Goal: Task Accomplishment & Management: Use online tool/utility

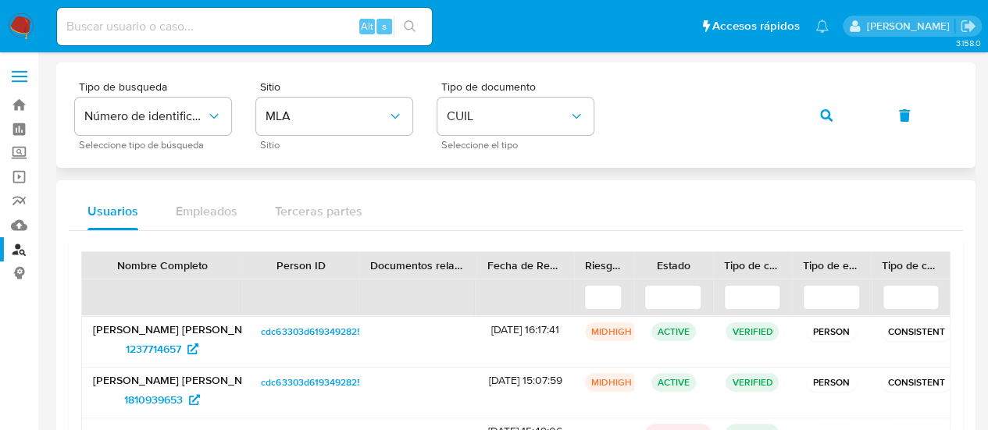
click at [828, 114] on icon "button" at bounding box center [826, 115] width 12 height 12
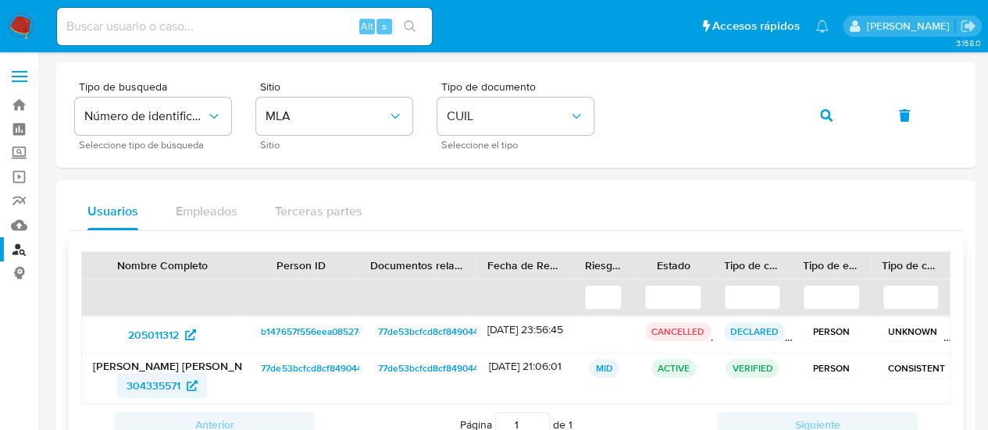
click at [145, 387] on span "304335571" at bounding box center [154, 385] width 54 height 25
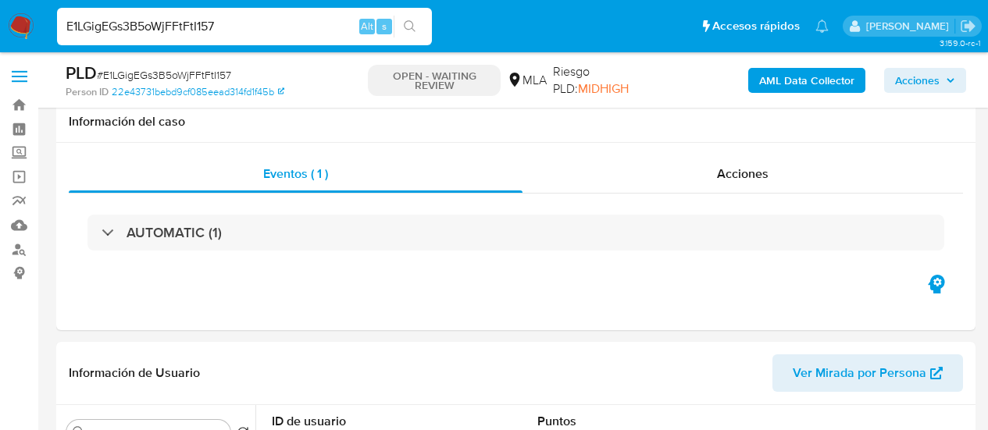
select select "10"
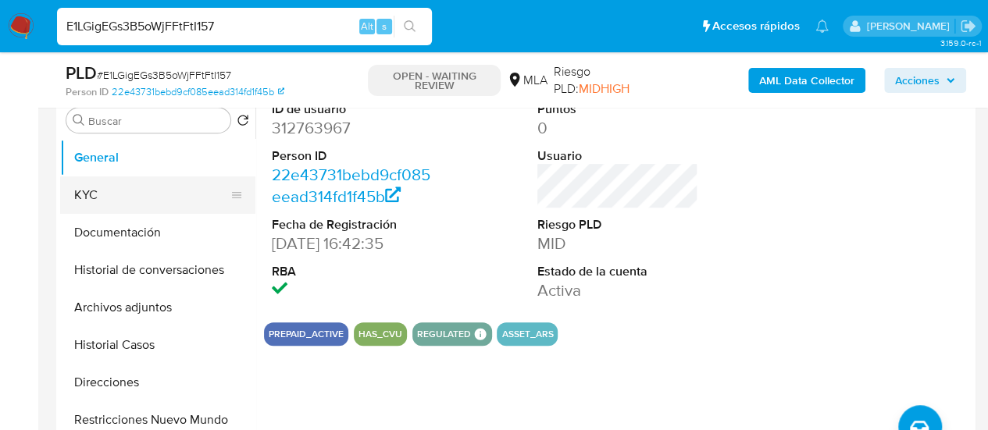
scroll to position [847, 0]
click at [87, 205] on button "KYC" at bounding box center [151, 195] width 183 height 37
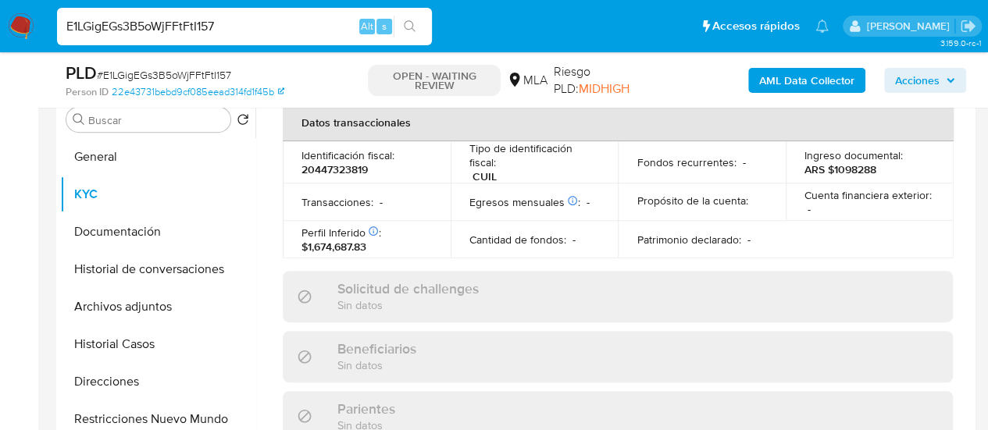
scroll to position [881, 0]
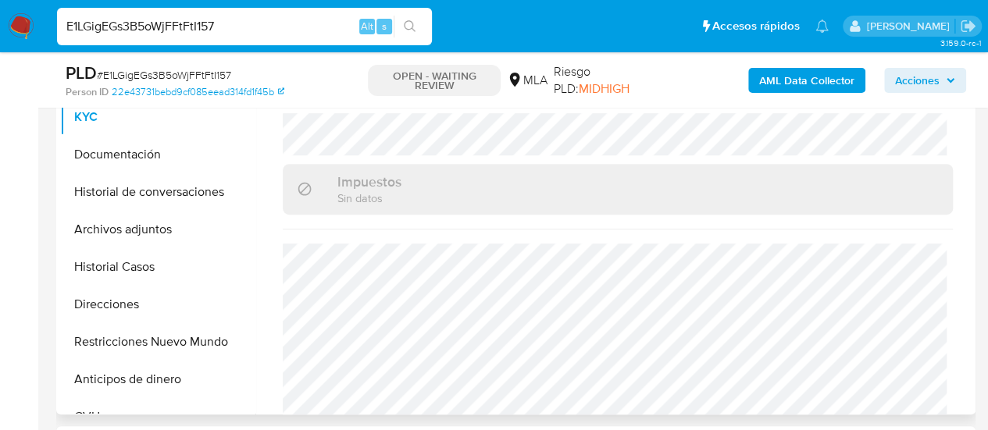
click at [152, 31] on input "E1LGigEGs3B5oWjFFtFtI157" at bounding box center [244, 26] width 375 height 20
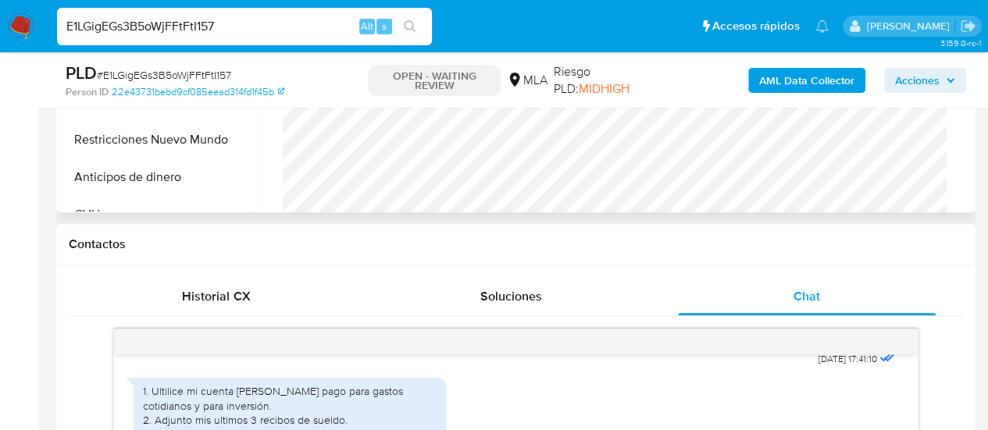
scroll to position [859, 0]
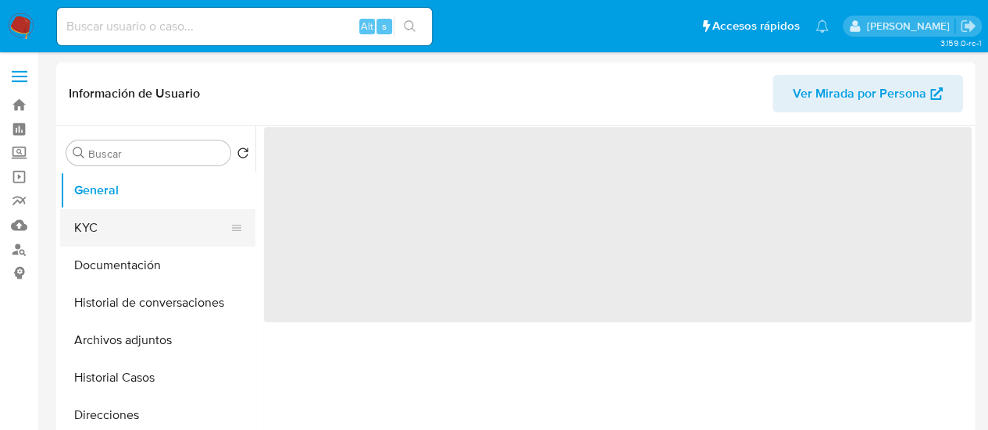
click at [98, 228] on button "KYC" at bounding box center [151, 227] width 183 height 37
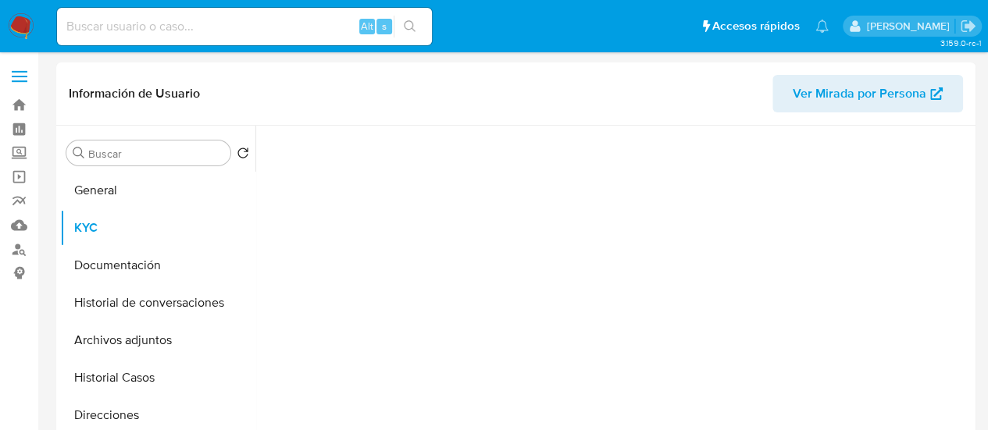
select select "10"
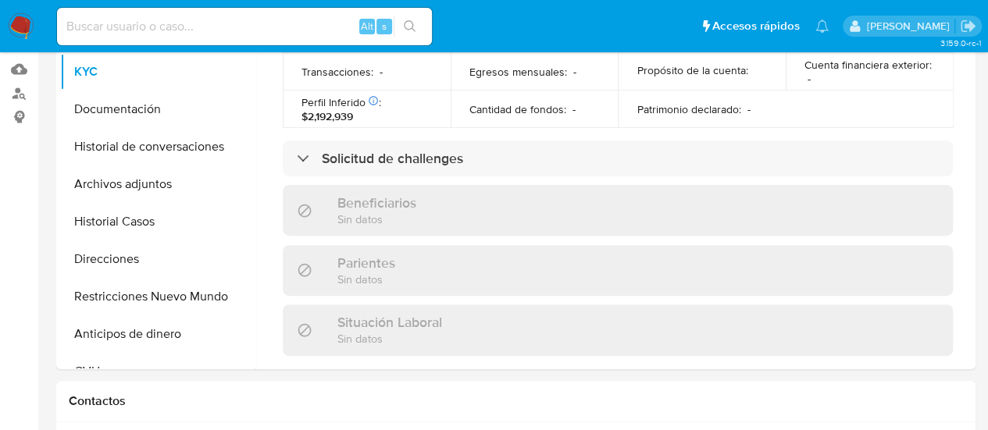
scroll to position [78, 0]
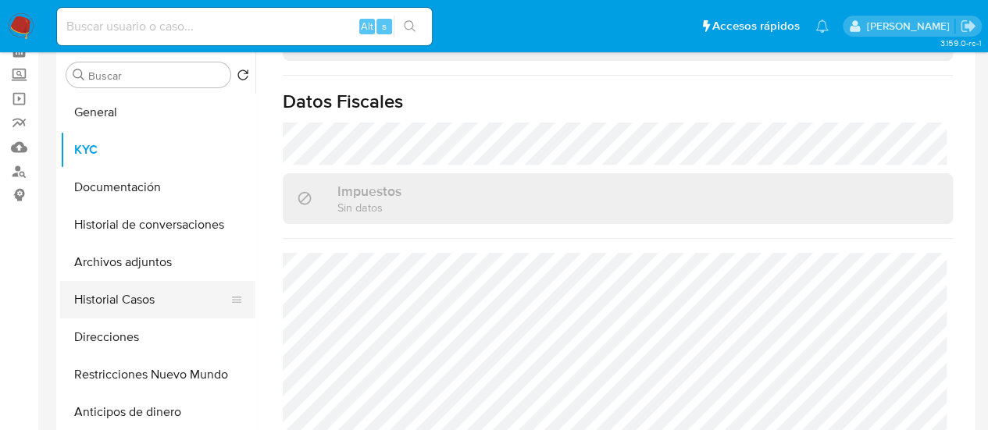
click at [105, 295] on button "Historial Casos" at bounding box center [151, 299] width 183 height 37
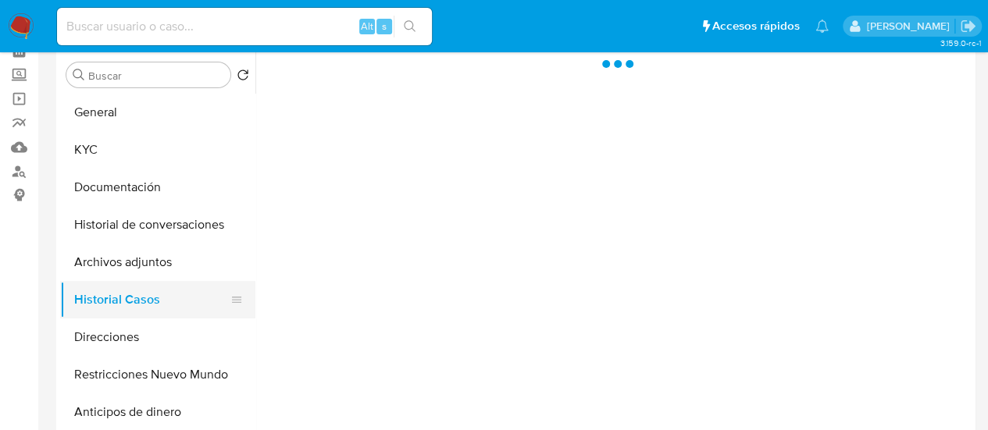
scroll to position [0, 0]
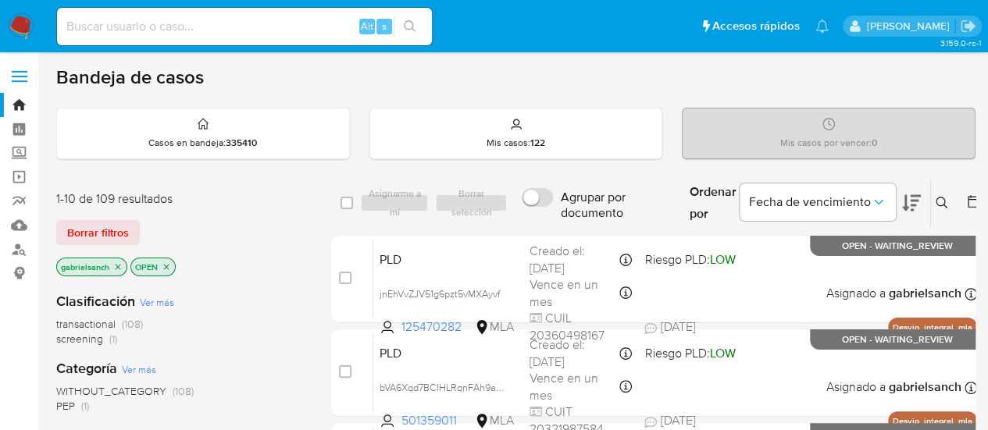
click at [936, 204] on icon at bounding box center [942, 203] width 12 height 12
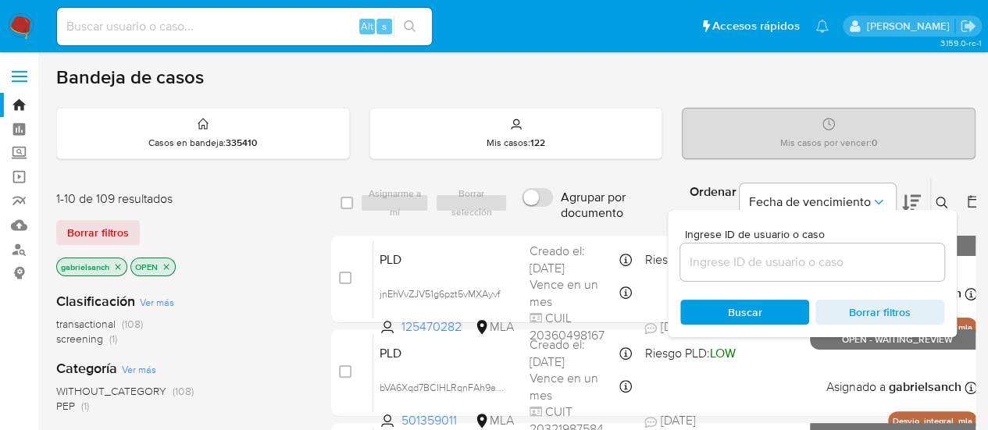
click at [809, 263] on input at bounding box center [812, 262] width 264 height 20
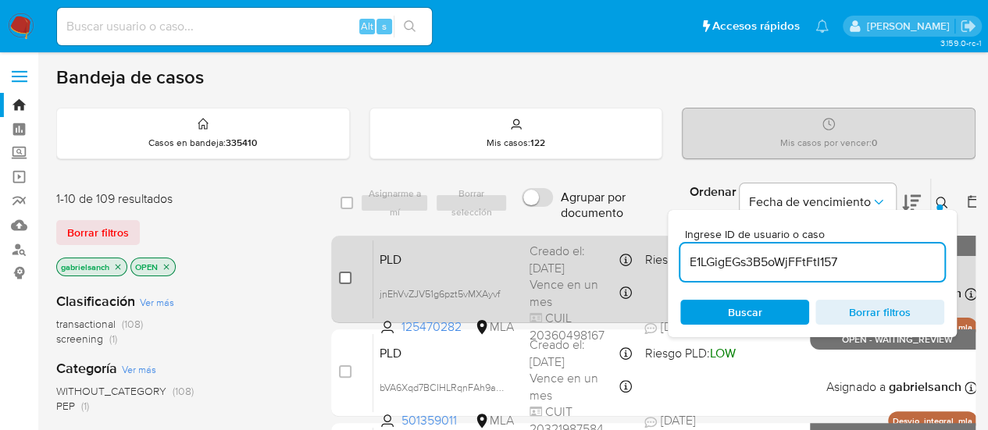
type input "E1LGigEGs3B5oWjFFtFtI157"
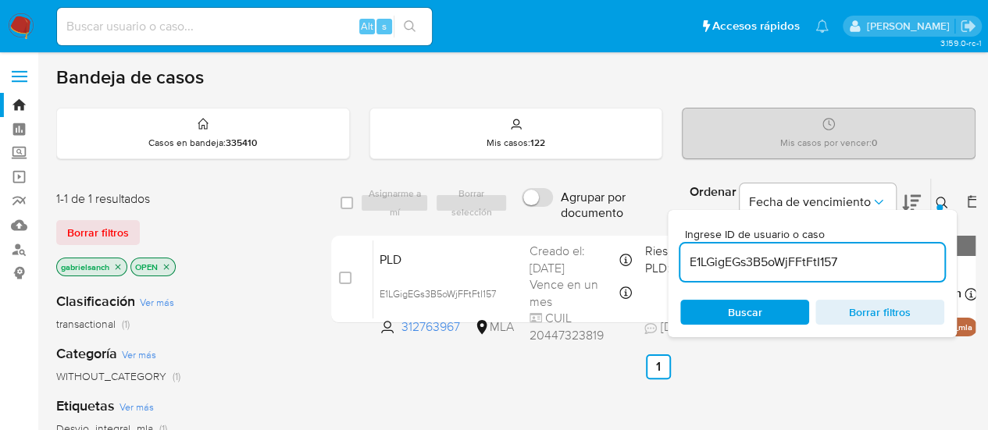
click at [348, 276] on input "checkbox" at bounding box center [345, 278] width 12 height 12
checkbox input "true"
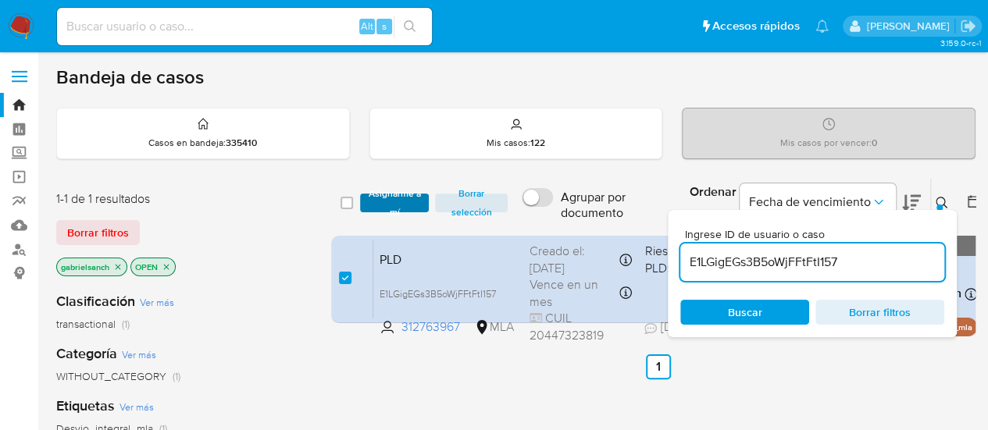
click at [379, 195] on span "Asignarme a mí" at bounding box center [395, 203] width 54 height 16
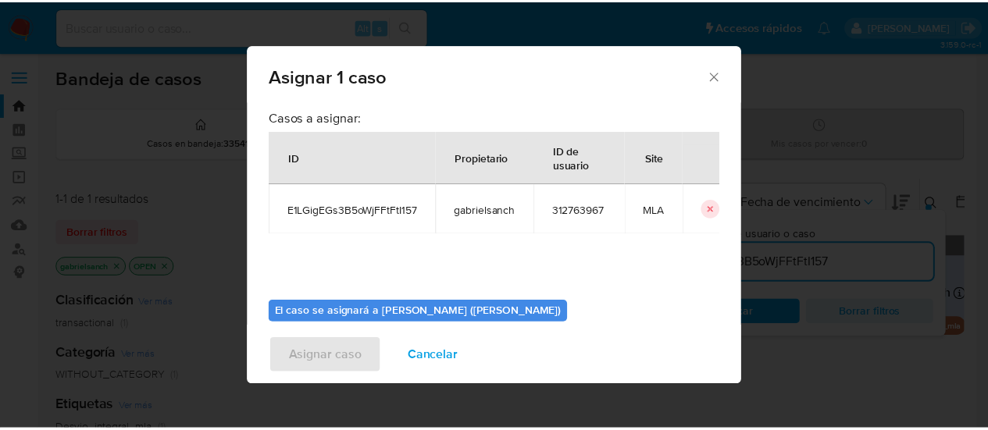
scroll to position [80, 0]
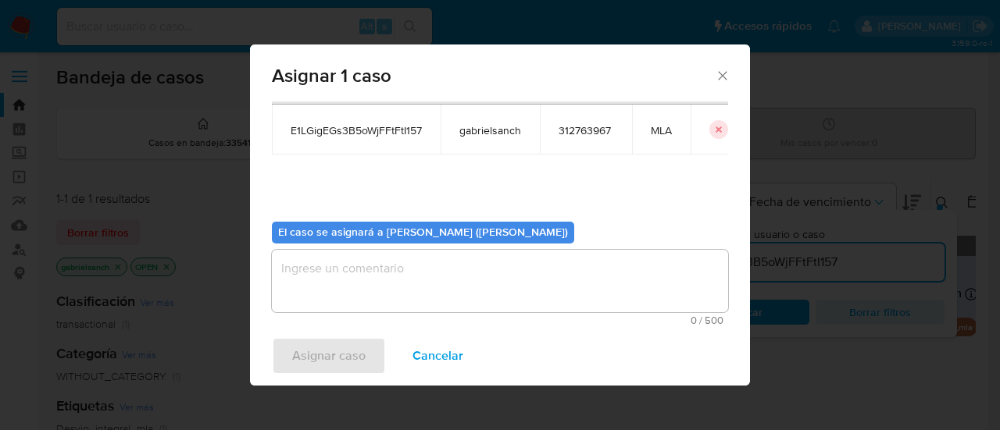
click at [410, 284] on textarea "assign-modal" at bounding box center [500, 281] width 456 height 62
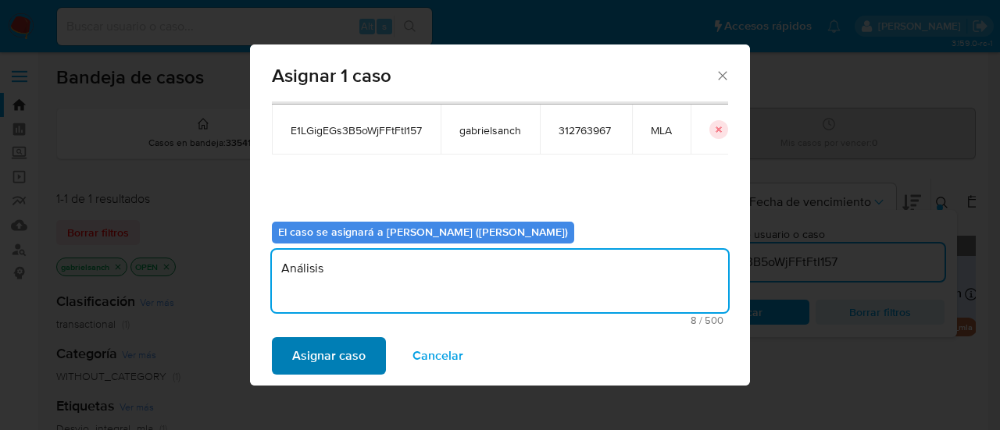
type textarea "Análisis"
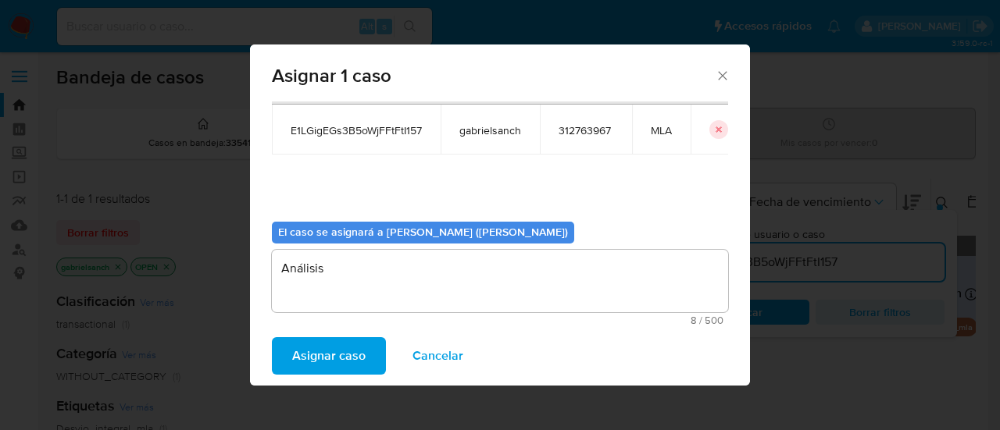
click at [343, 353] on span "Asignar caso" at bounding box center [328, 356] width 73 height 34
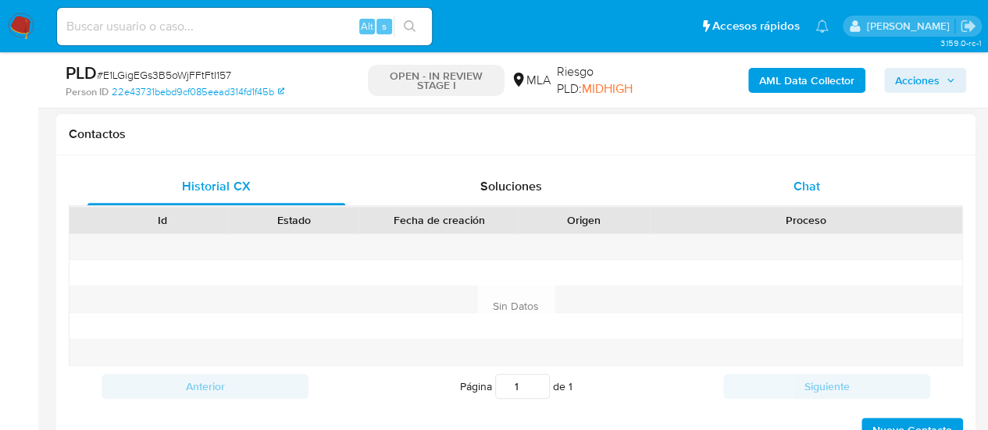
click at [786, 191] on div "Chat" at bounding box center [807, 186] width 258 height 37
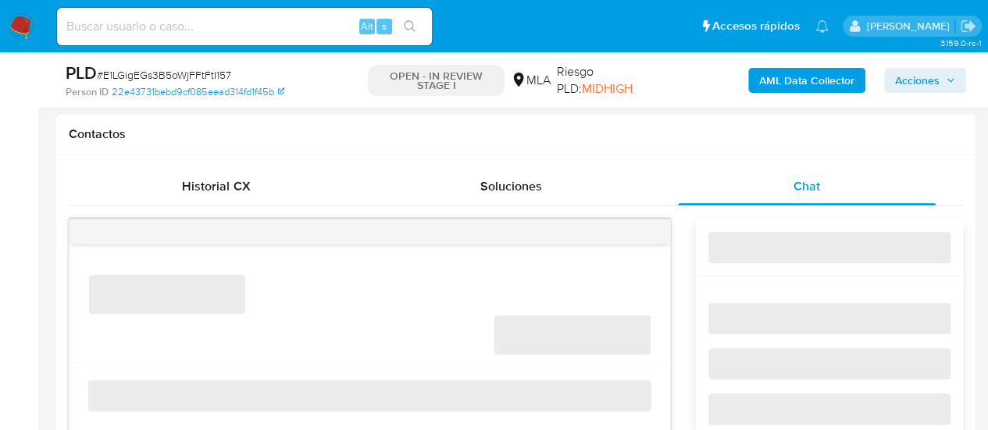
scroll to position [716, 0]
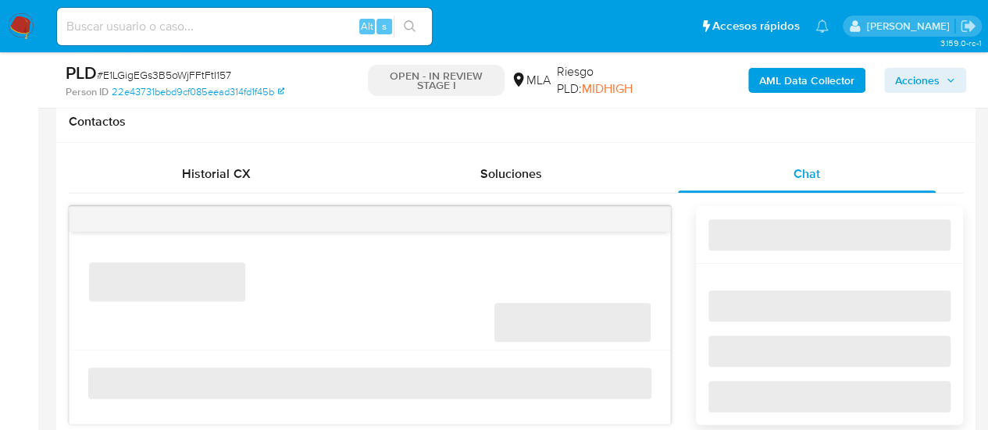
select select "10"
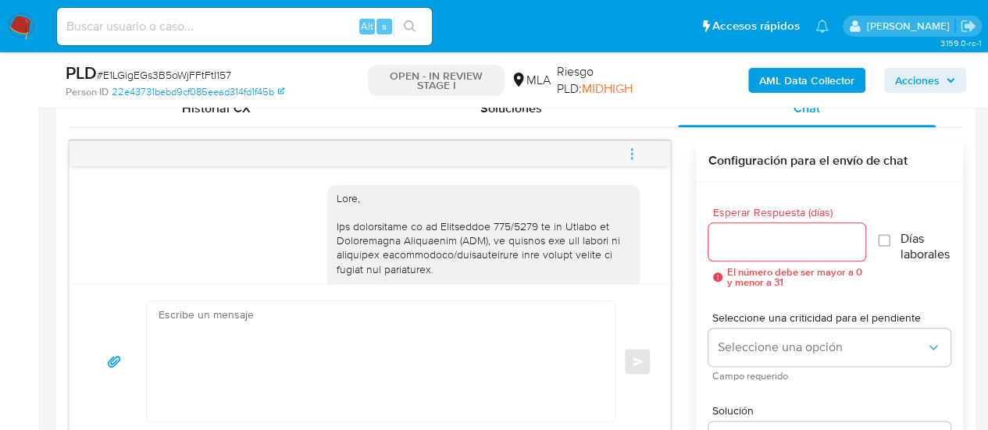
scroll to position [925, 0]
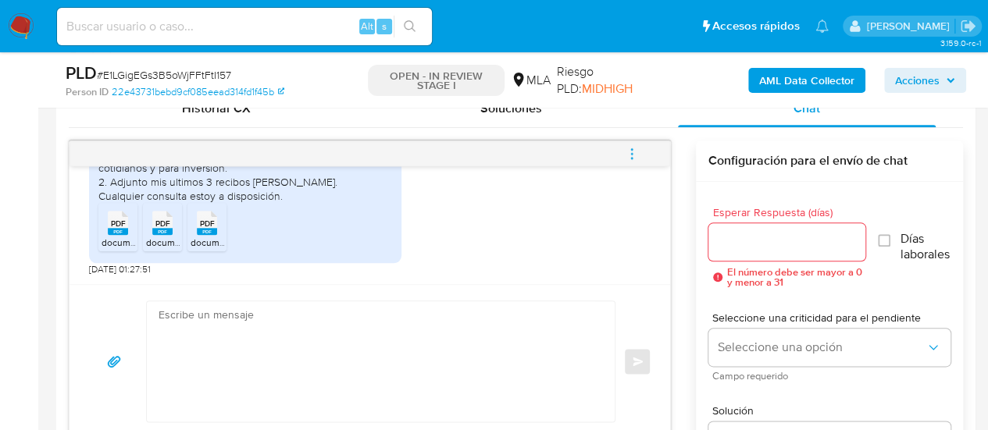
click at [308, 343] on textarea at bounding box center [377, 362] width 437 height 120
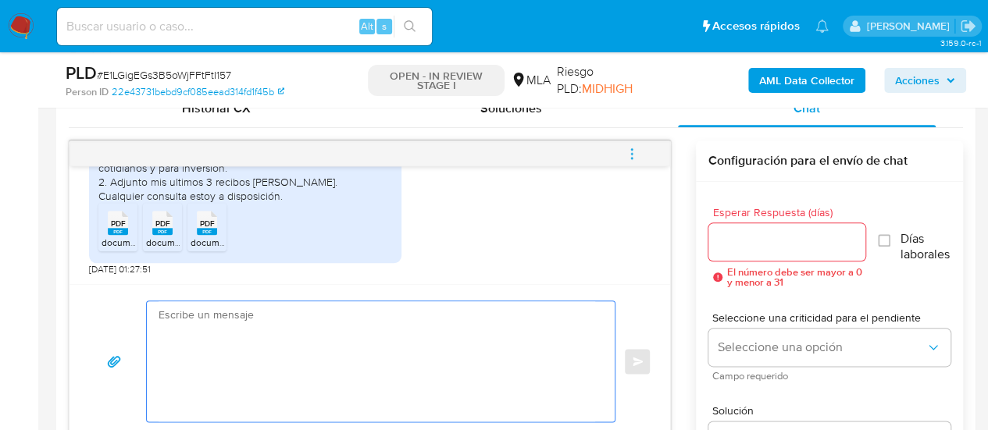
paste textarea "Hola, muchas gracias por tu respuesta. En este caso, necesitamos que nos propor…"
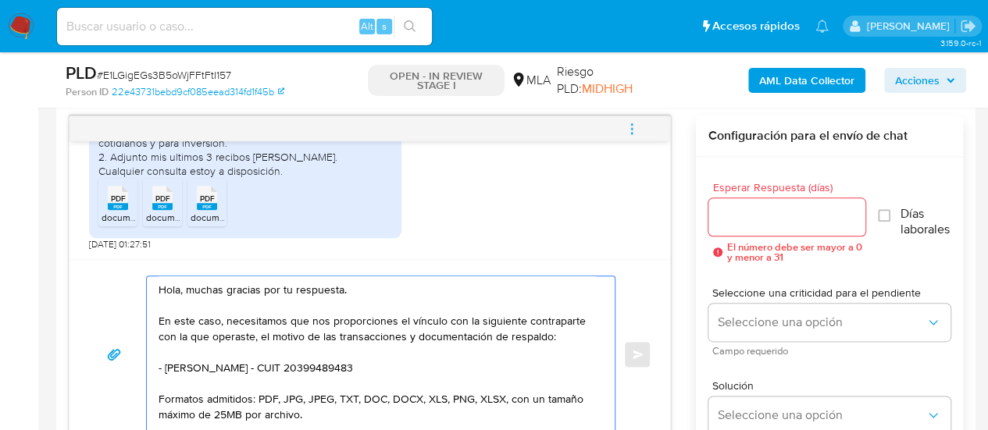
scroll to position [84, 0]
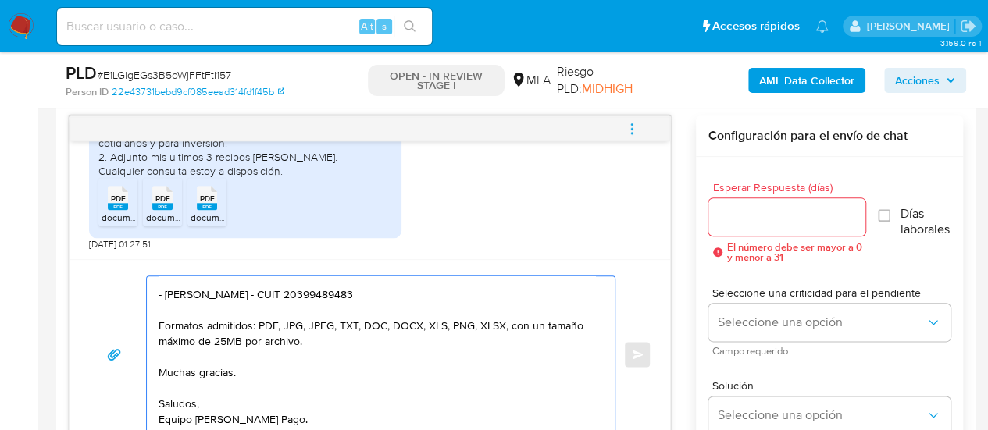
type textarea "Hola, muchas gracias por tu respuesta. En este caso, necesitamos que nos propor…"
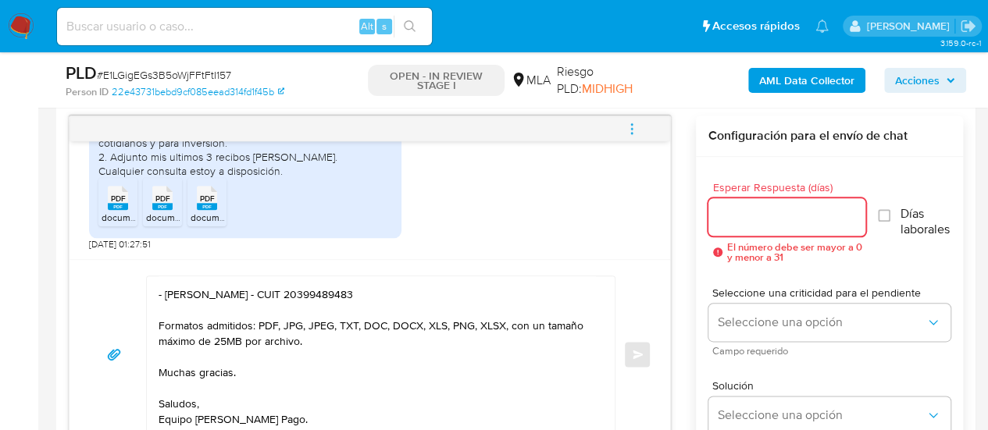
click at [719, 225] on input "Esperar Respuesta (días)" at bounding box center [788, 217] width 158 height 20
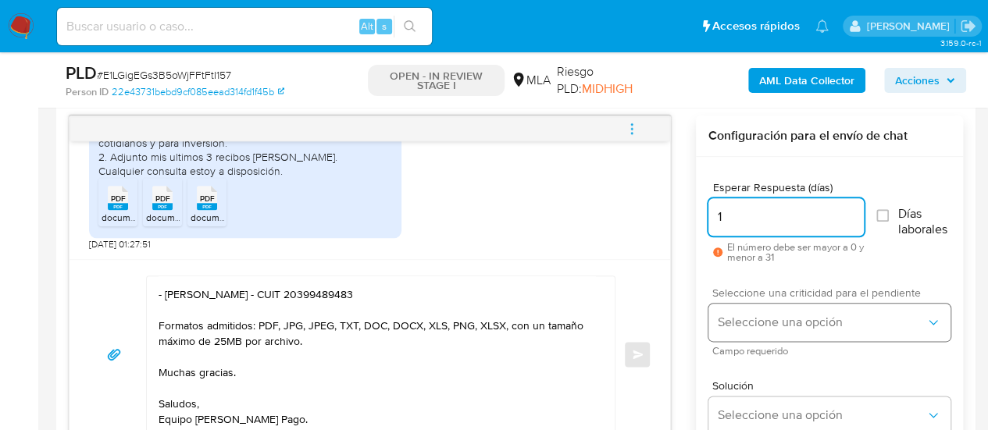
type input "1"
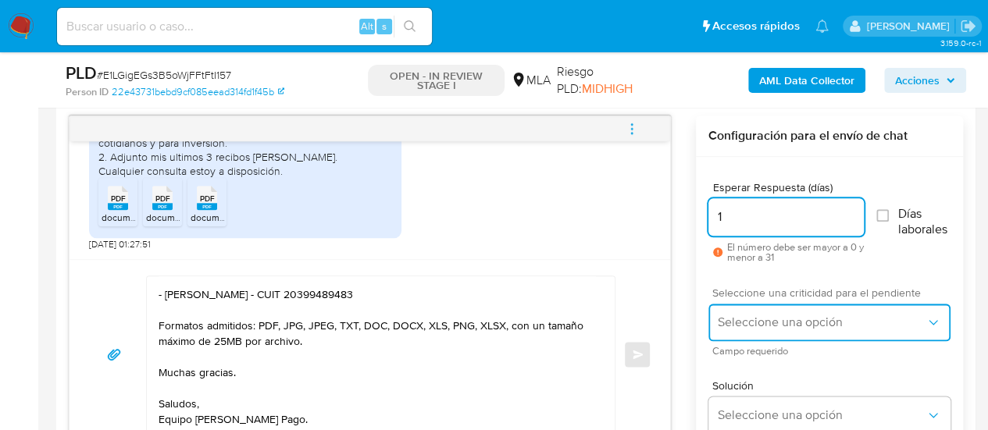
click at [724, 317] on span "Seleccione una opción" at bounding box center [822, 323] width 208 height 16
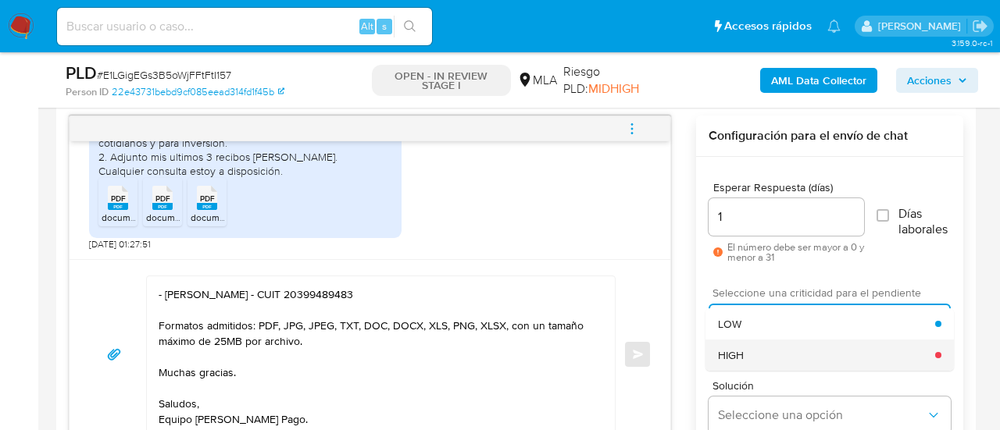
click at [736, 341] on div "HIGH" at bounding box center [826, 355] width 217 height 31
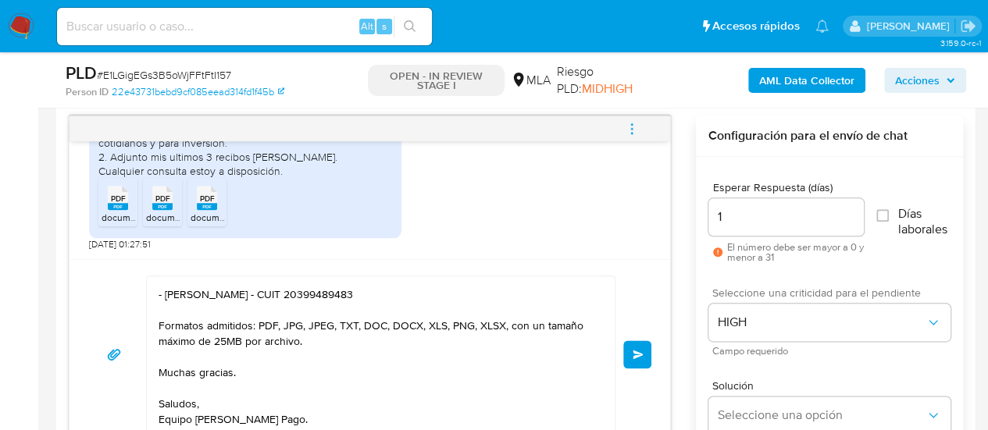
click at [645, 353] on button "Enviar" at bounding box center [637, 355] width 28 height 28
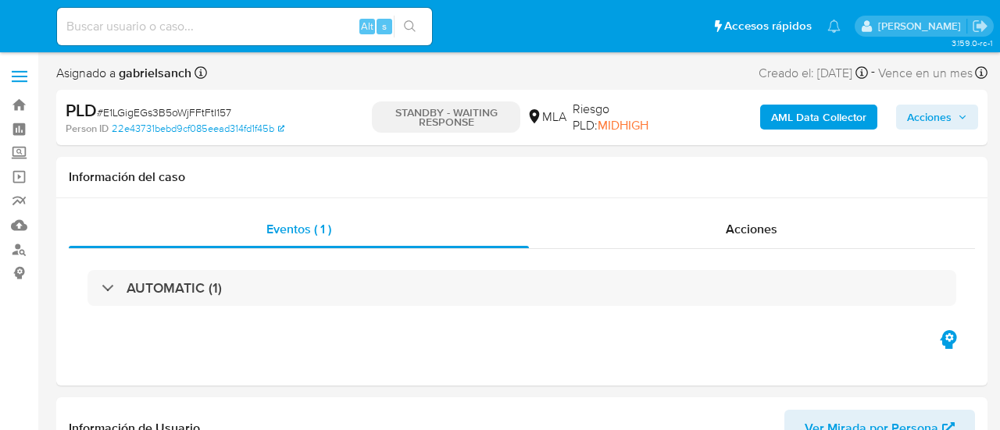
select select "10"
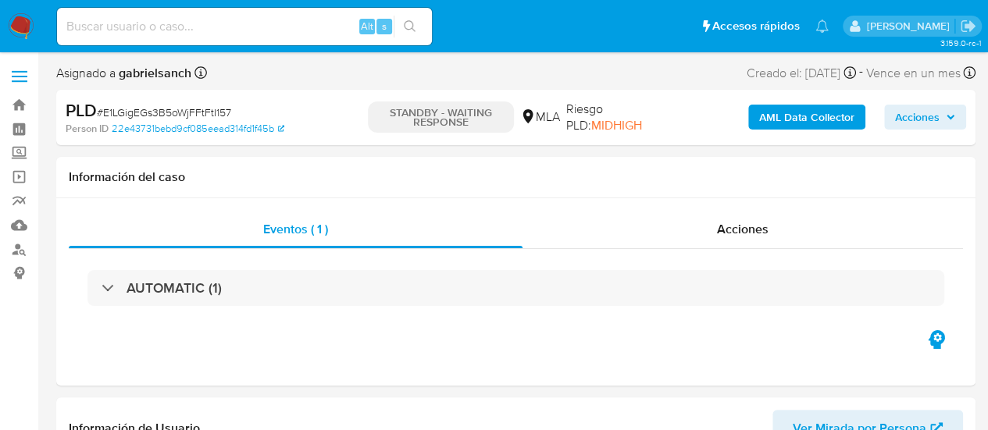
click at [184, 9] on div "Alt s" at bounding box center [244, 26] width 375 height 37
click at [193, 23] on input at bounding box center [244, 26] width 375 height 20
paste input "em0DyVTWVa32a1kyRnf5gTjl"
type input "em0DyVTWVa32a1kyRnf5gTjl"
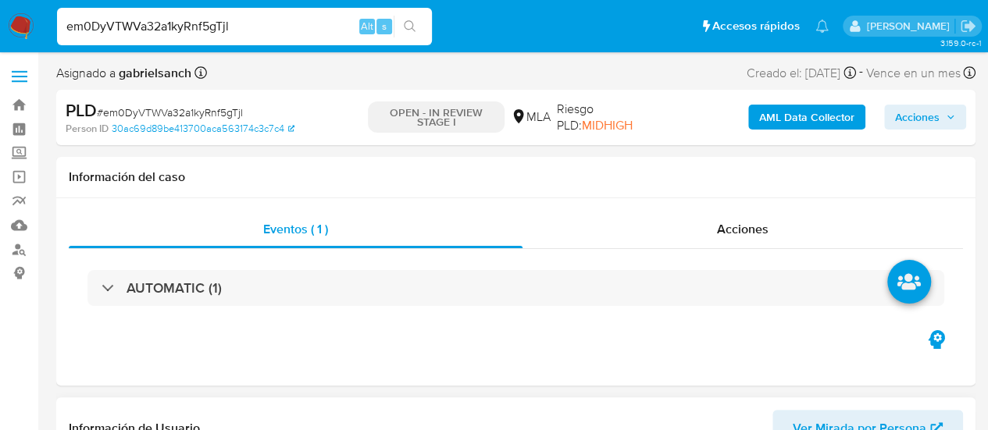
select select "10"
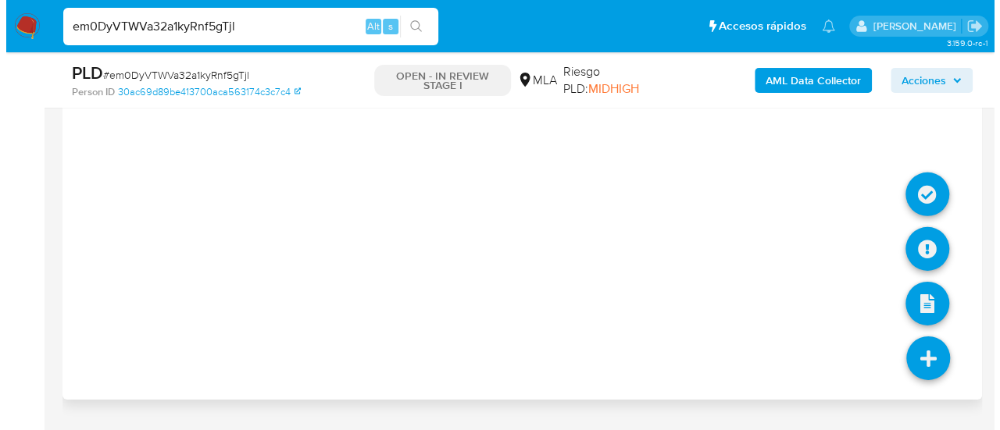
scroll to position [2392, 0]
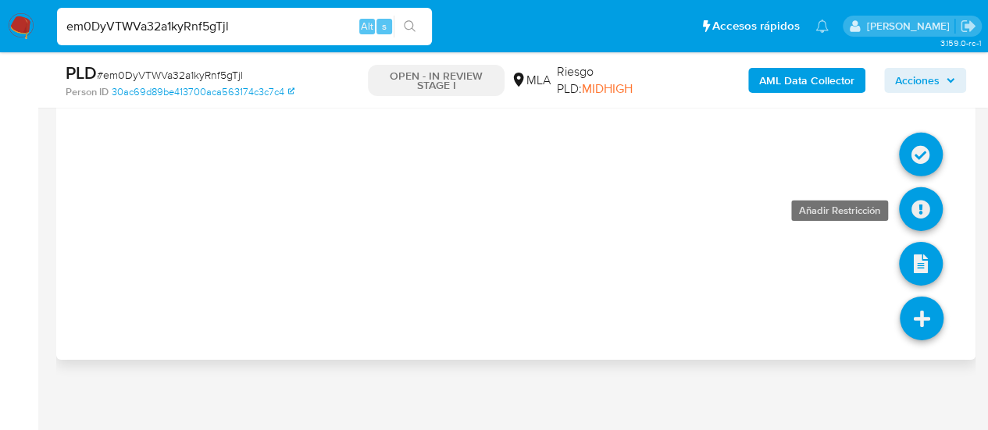
click at [917, 201] on icon at bounding box center [921, 209] width 44 height 44
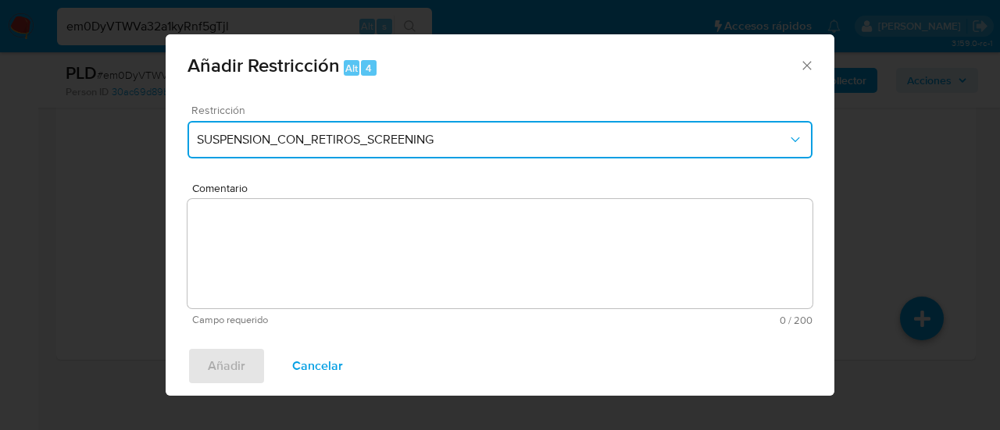
click at [269, 141] on span "SUSPENSION_CON_RETIROS_SCREENING" at bounding box center [492, 140] width 591 height 16
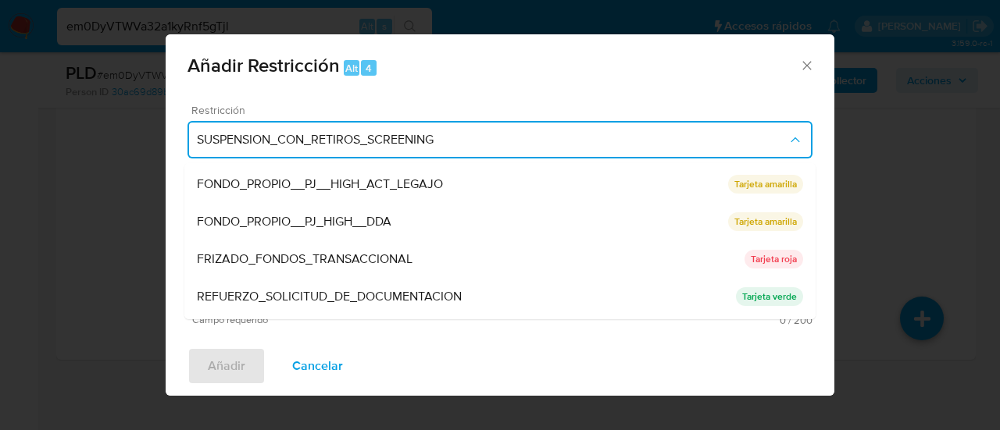
scroll to position [331, 0]
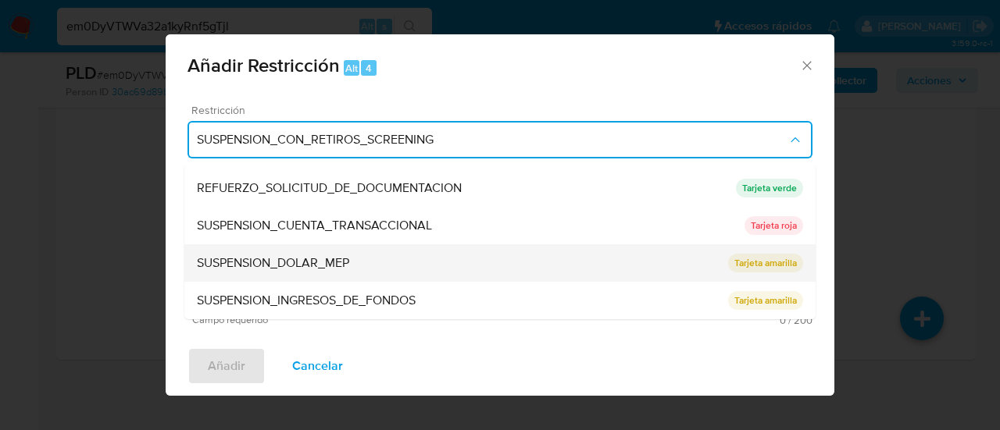
click at [295, 255] on span "SUSPENSION_DOLAR_MEP" at bounding box center [273, 263] width 152 height 16
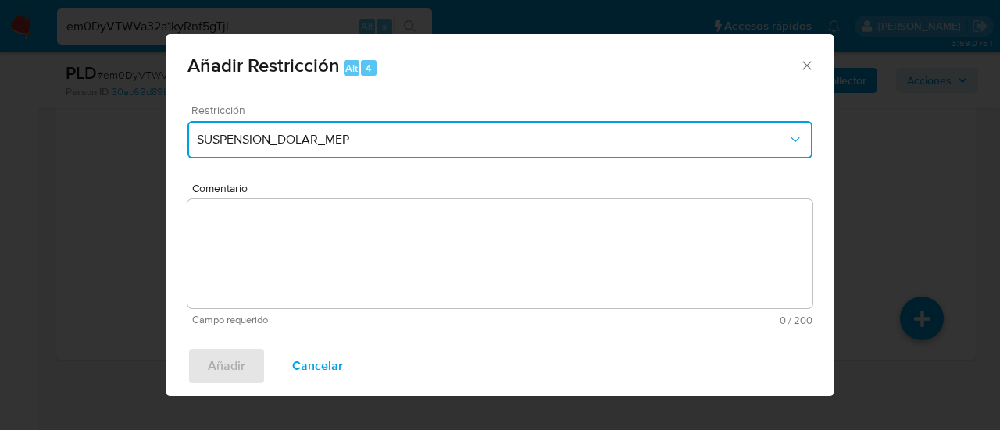
click at [294, 127] on button "SUSPENSION_DOLAR_MEP" at bounding box center [499, 139] width 625 height 37
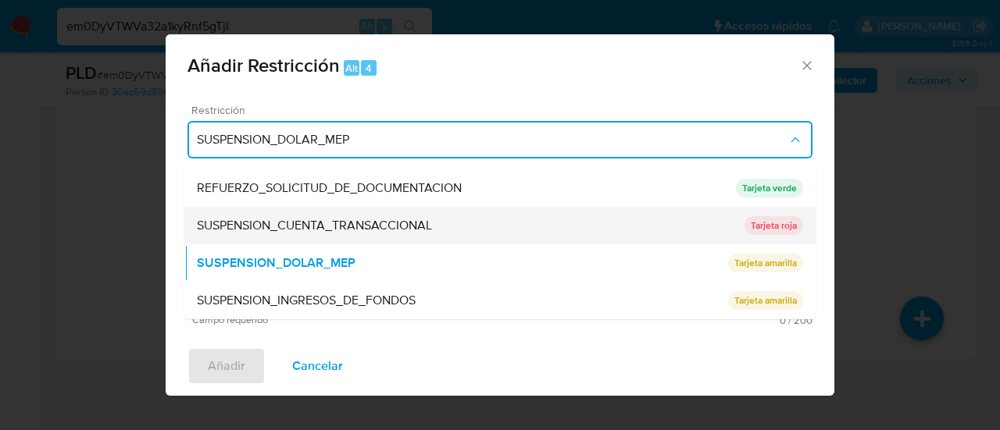
click at [337, 227] on span "SUSPENSION_CUENTA_TRANSACCIONAL" at bounding box center [314, 226] width 235 height 16
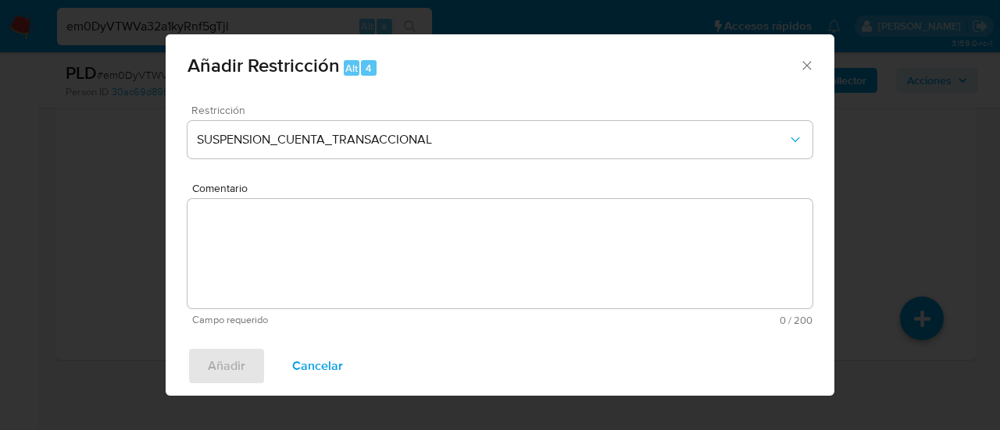
click at [337, 227] on textarea "Comentario" at bounding box center [499, 253] width 625 height 109
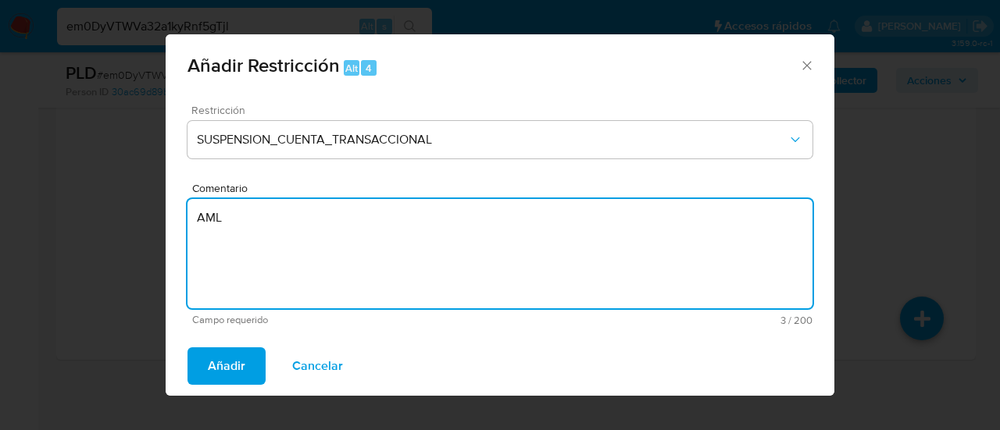
type textarea "AML"
click at [222, 388] on div "Añadir Cancelar" at bounding box center [500, 366] width 669 height 59
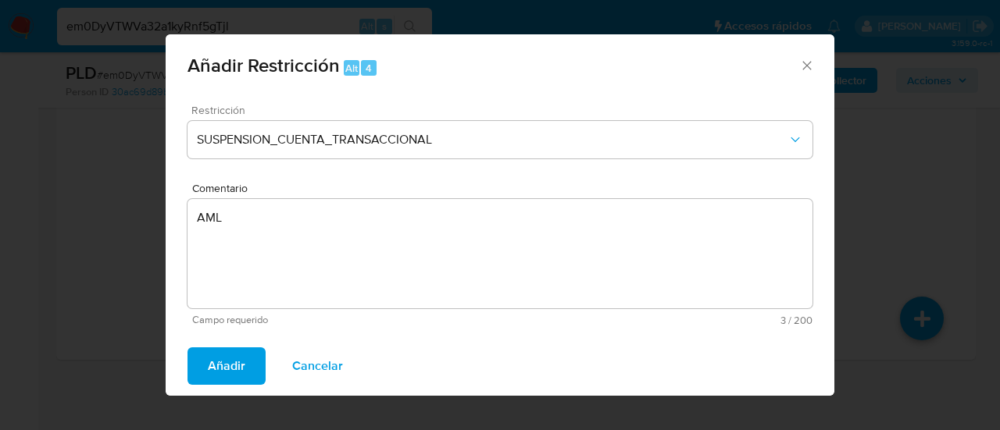
click at [225, 366] on span "Añadir" at bounding box center [226, 366] width 37 height 34
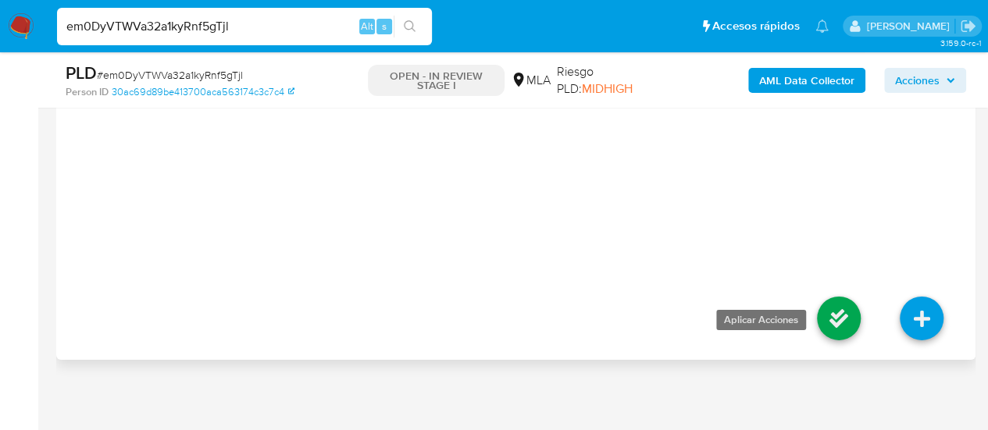
click at [819, 300] on icon at bounding box center [839, 319] width 44 height 44
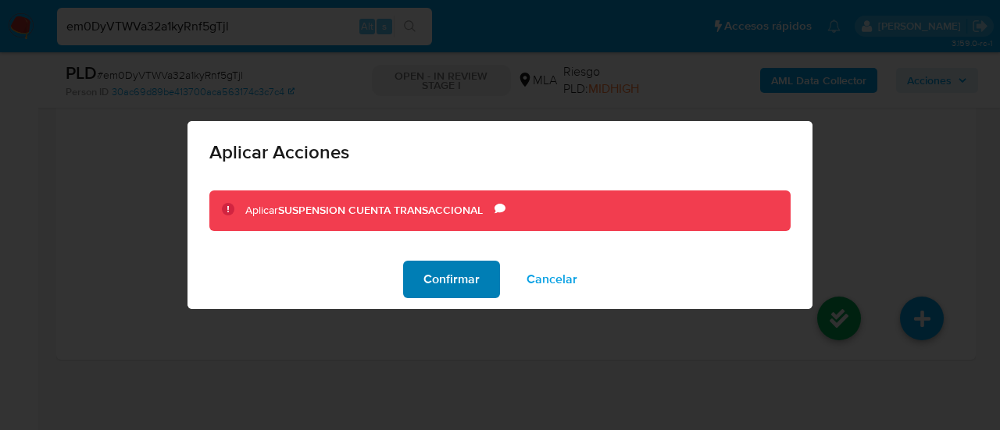
click at [417, 271] on button "Confirmar" at bounding box center [451, 279] width 97 height 37
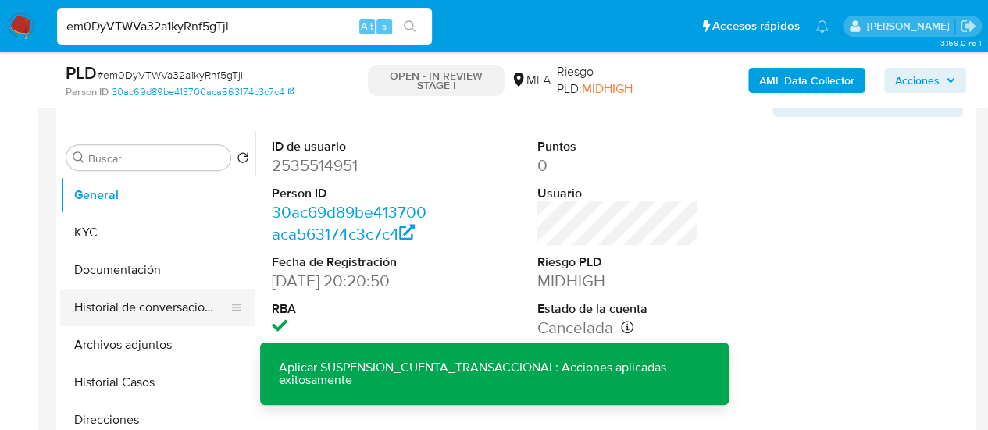
scroll to position [312, 0]
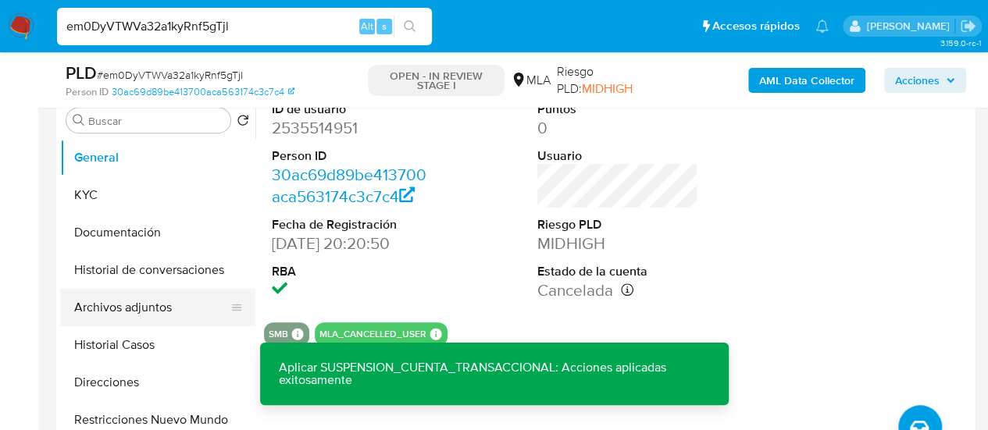
click at [98, 310] on button "Archivos adjuntos" at bounding box center [151, 307] width 183 height 37
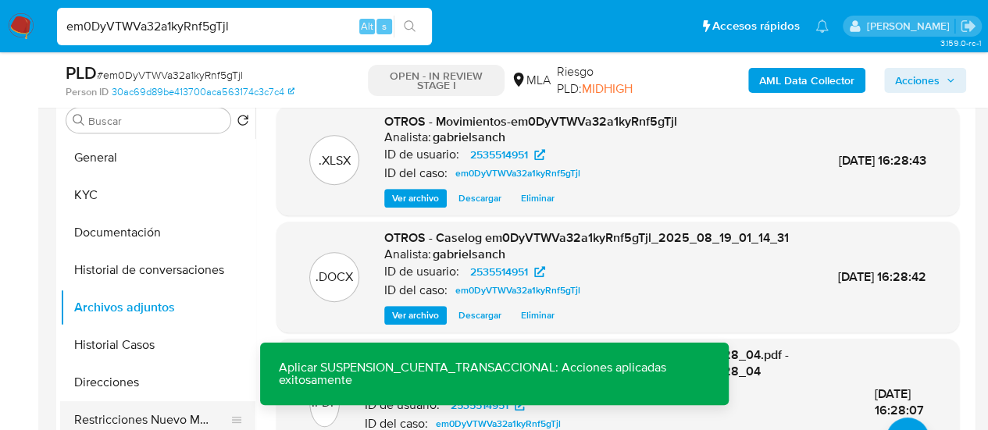
click at [124, 416] on button "Restricciones Nuevo Mundo" at bounding box center [151, 420] width 183 height 37
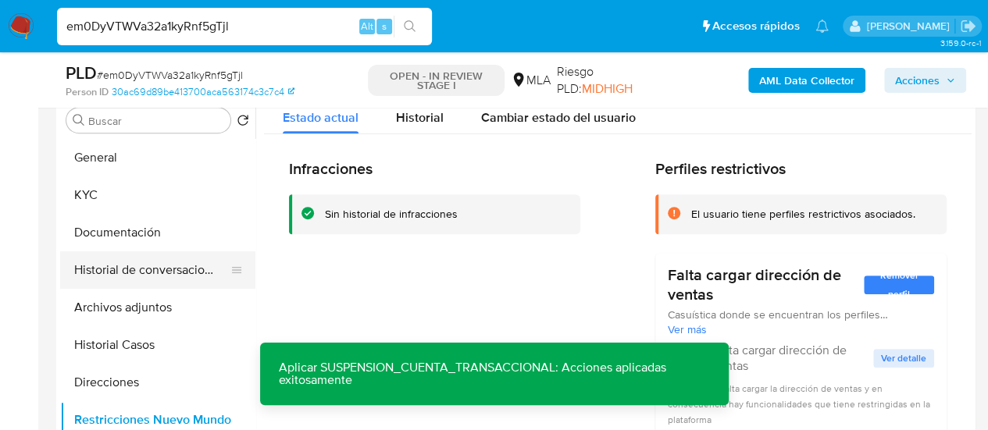
click at [173, 273] on button "Historial de conversaciones" at bounding box center [151, 270] width 183 height 37
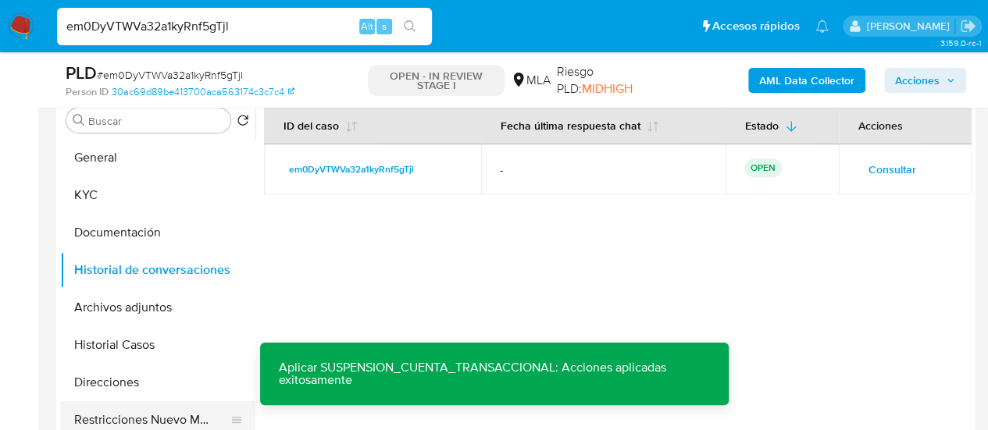
click at [162, 415] on button "Restricciones Nuevo Mundo" at bounding box center [151, 420] width 183 height 37
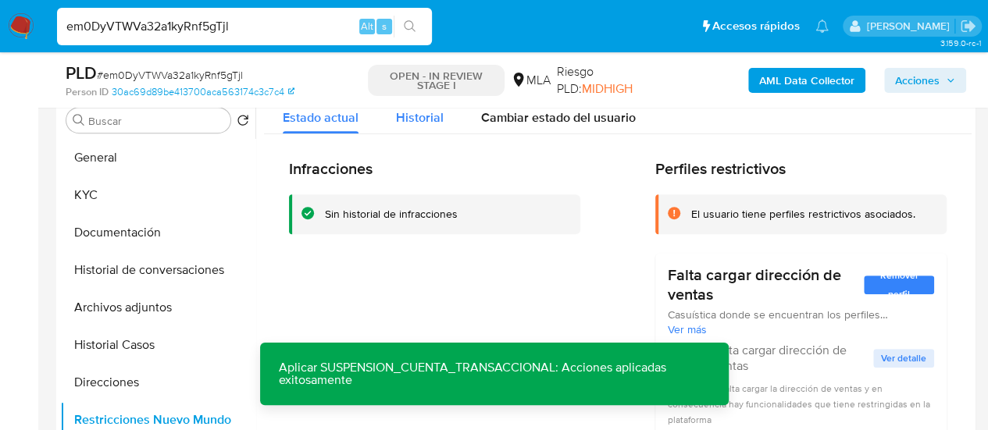
click at [440, 113] on span "Historial" at bounding box center [420, 118] width 48 height 18
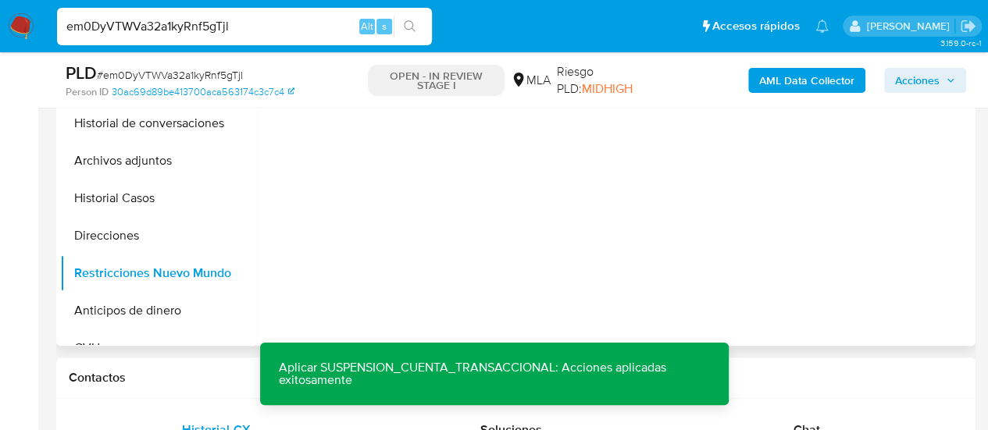
scroll to position [469, 0]
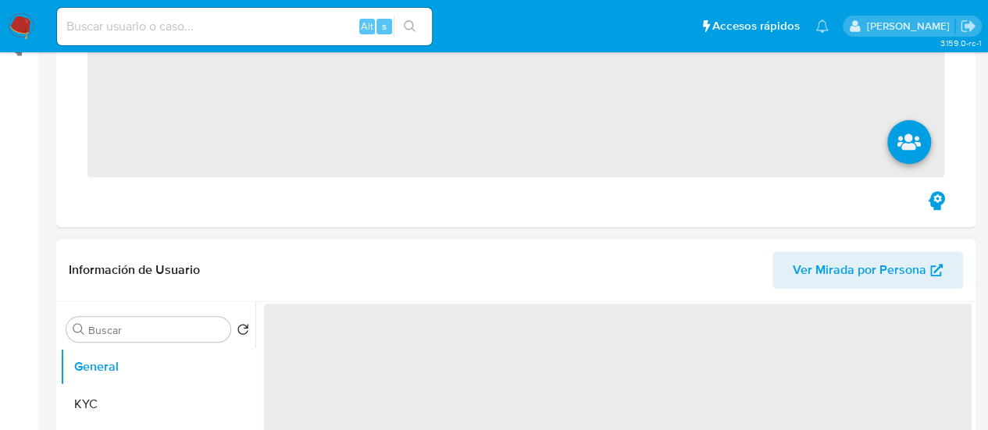
scroll to position [234, 0]
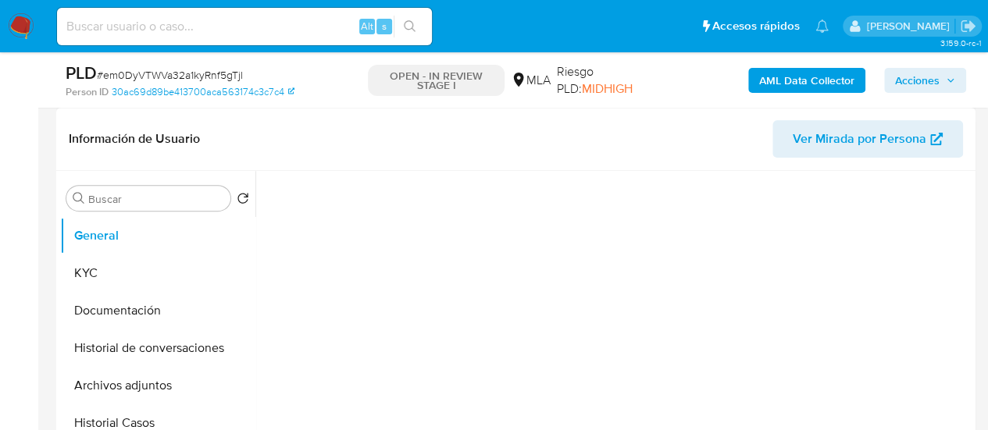
select select "10"
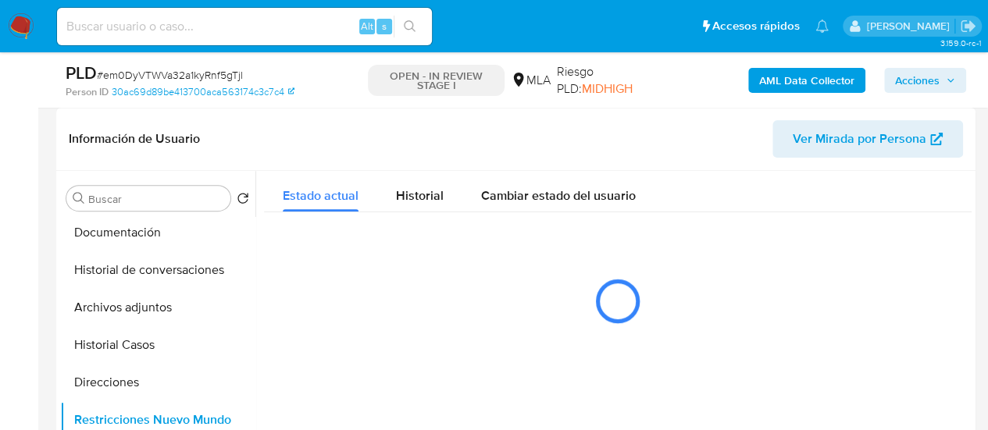
scroll to position [312, 0]
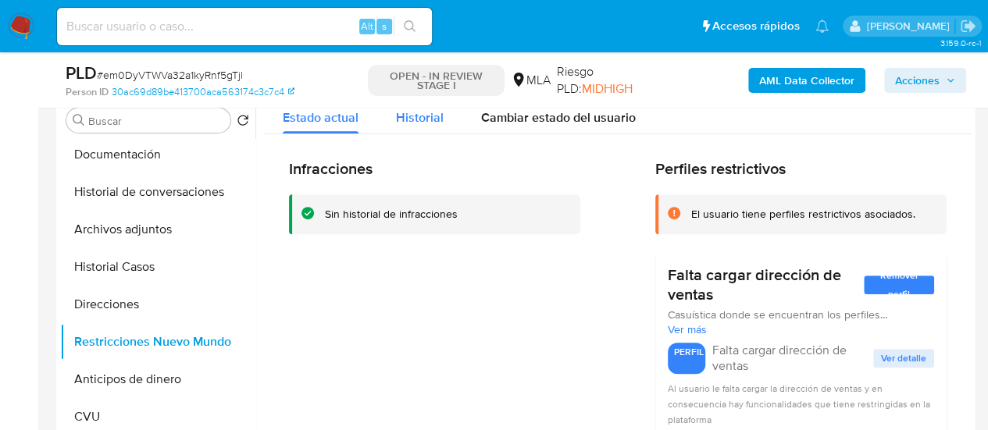
click at [422, 123] on span "Historial" at bounding box center [420, 118] width 48 height 18
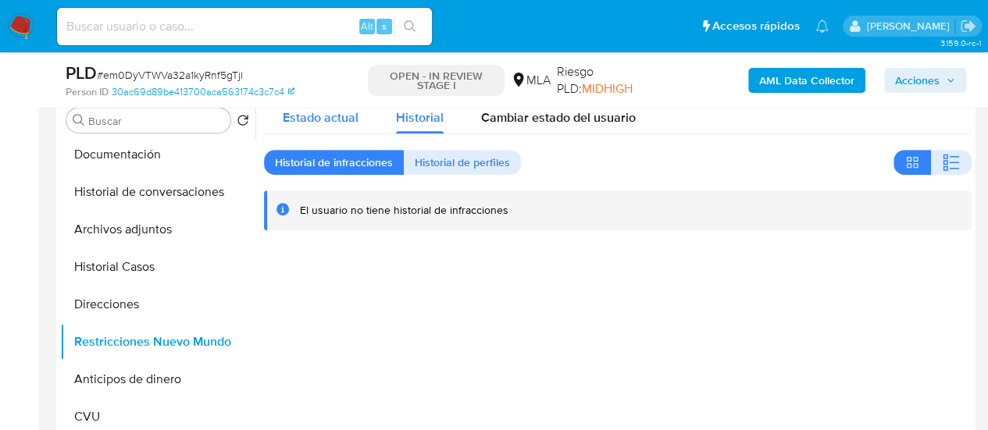
click at [303, 129] on div "Estado actual" at bounding box center [321, 113] width 76 height 41
